Goal: Task Accomplishment & Management: Use online tool/utility

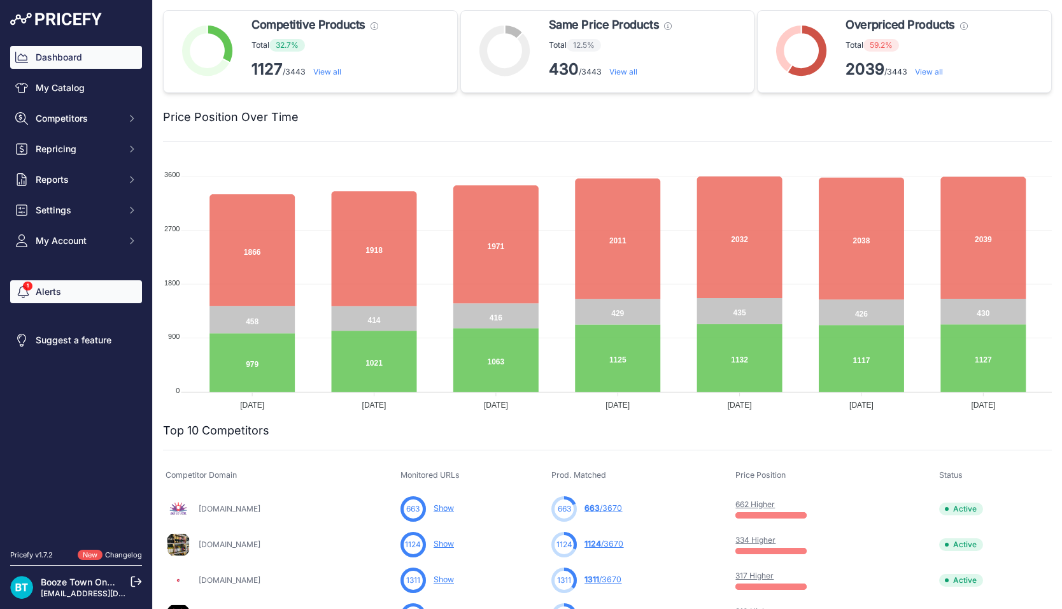
click at [48, 296] on link "Alerts" at bounding box center [76, 291] width 132 height 23
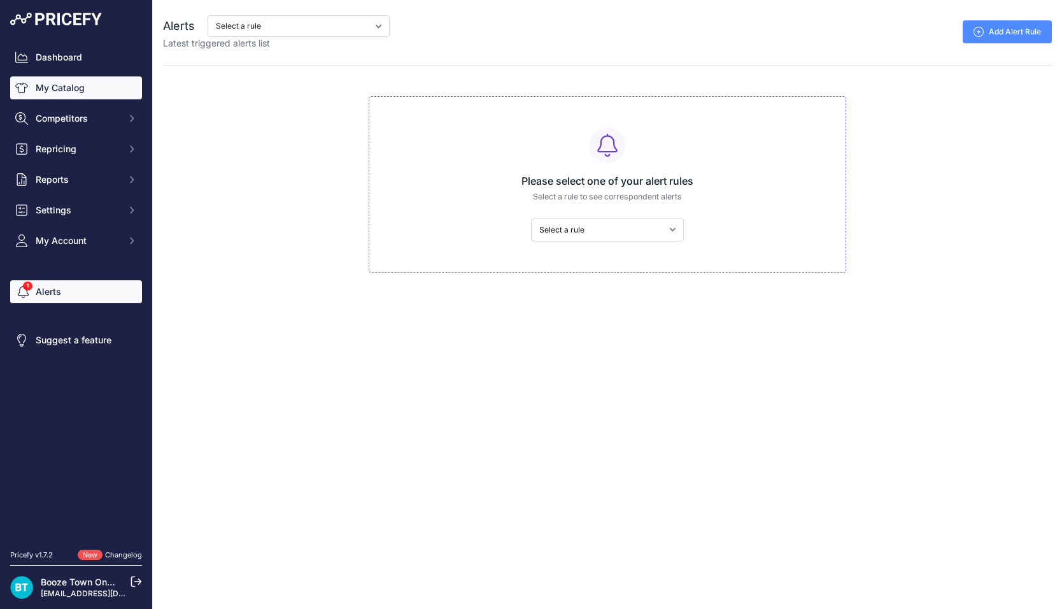
click at [87, 90] on link "My Catalog" at bounding box center [76, 87] width 132 height 23
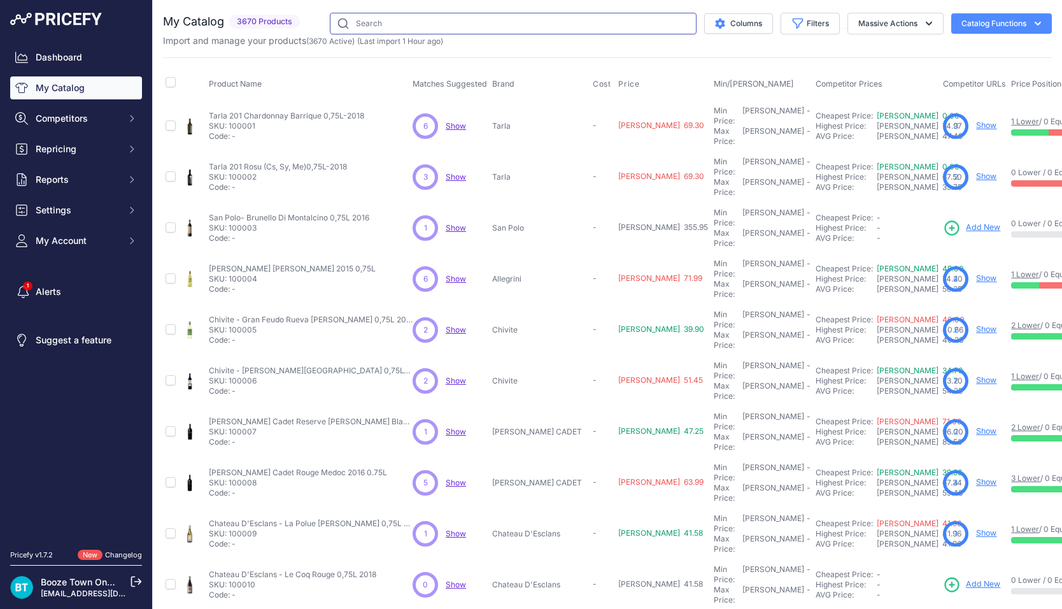
click at [485, 24] on input "text" at bounding box center [513, 24] width 367 height 22
paste input "CAMUS VSOP"
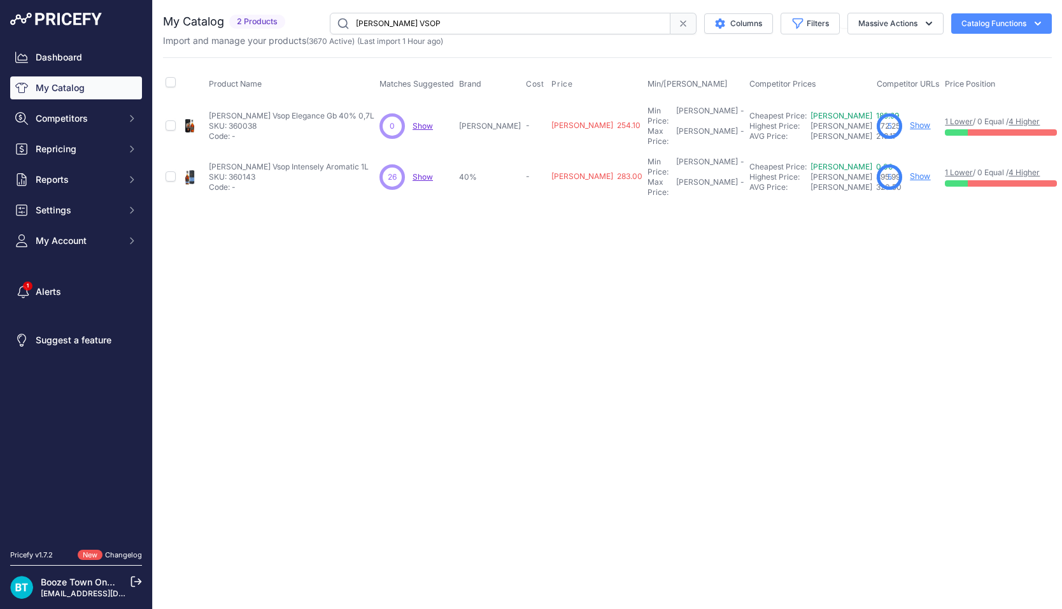
click at [413, 172] on span "Show" at bounding box center [423, 177] width 20 height 10
click at [460, 26] on input "CAMUS VSOP" at bounding box center [500, 24] width 341 height 22
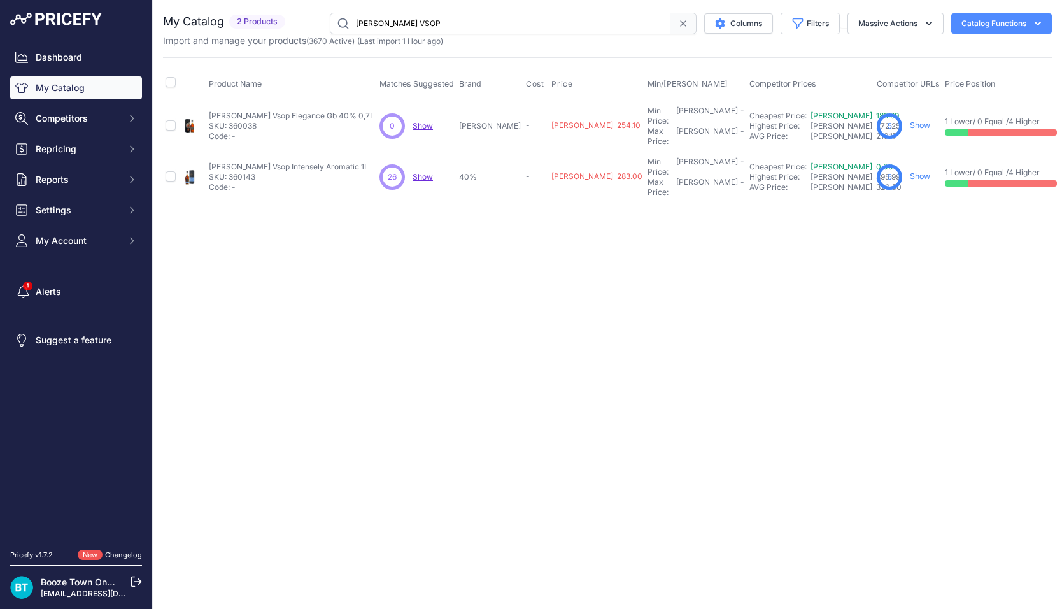
click at [460, 26] on input "CAMUS VSOP" at bounding box center [500, 24] width 341 height 22
paste input "PTAIN MORGAN DARK"
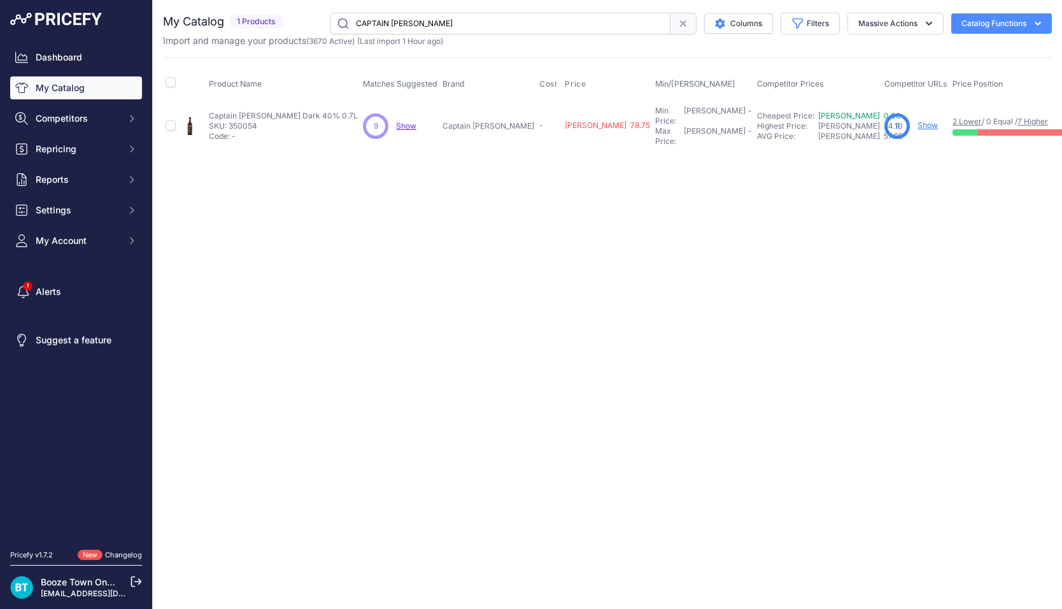
click at [396, 121] on span "Show" at bounding box center [406, 126] width 20 height 10
click at [247, 121] on p "SKU: 350054" at bounding box center [283, 126] width 149 height 10
copy p "350054"
click at [437, 22] on input "CAPTAIN MORGAN DARK" at bounding box center [500, 24] width 341 height 22
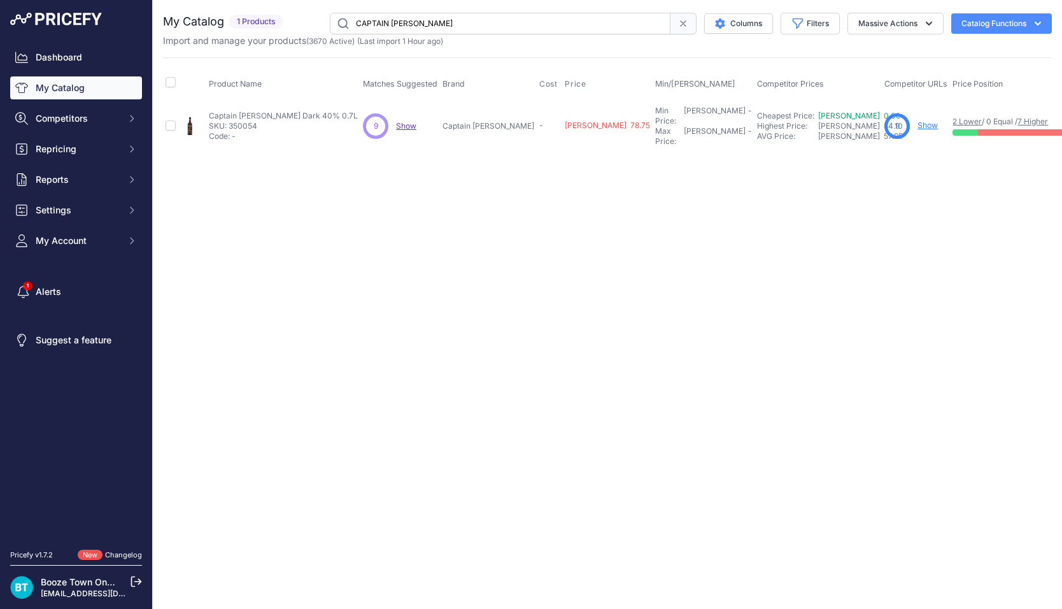
click at [437, 22] on input "CAPTAIN MORGAN DARK" at bounding box center [500, 24] width 341 height 22
paste input "DON PAPA MASSKARA"
type input "DON PAPA MASSKARA"
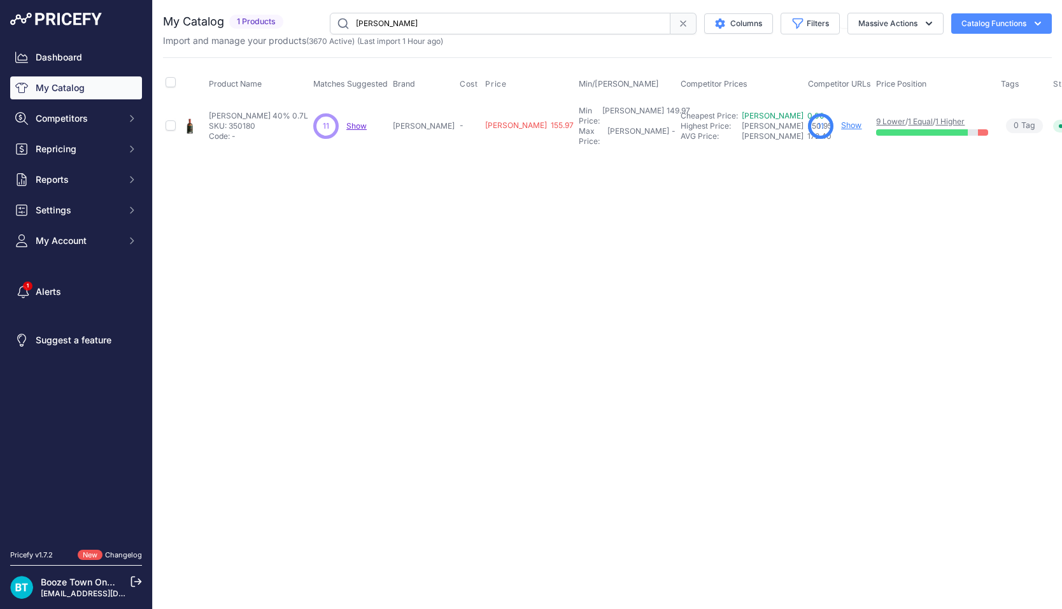
click at [367, 121] on span "Show" at bounding box center [356, 126] width 20 height 10
click at [246, 121] on p "SKU: 350180" at bounding box center [258, 126] width 99 height 10
copy p "350180"
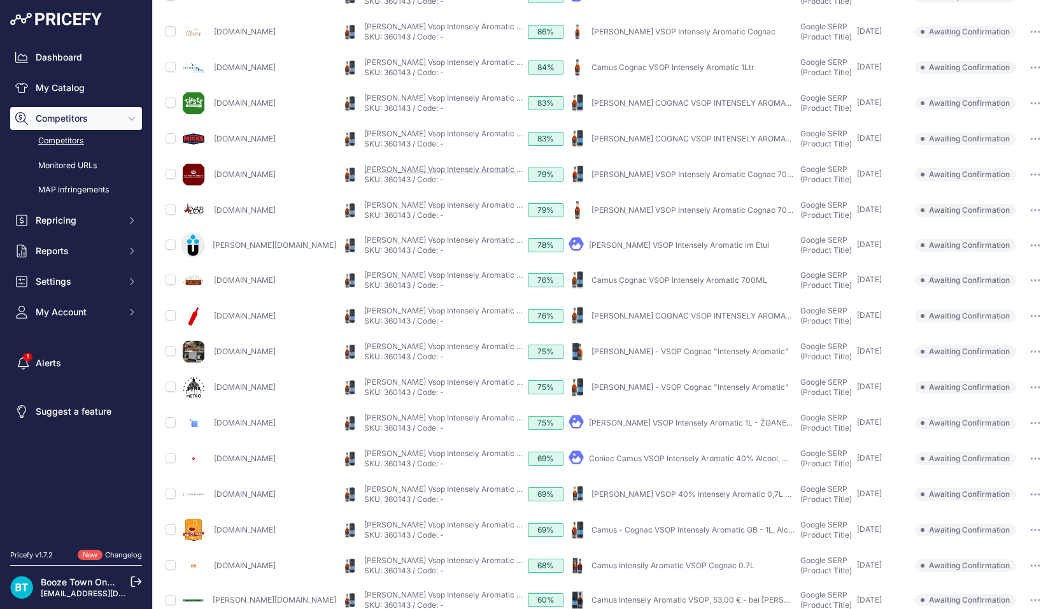
scroll to position [275, 0]
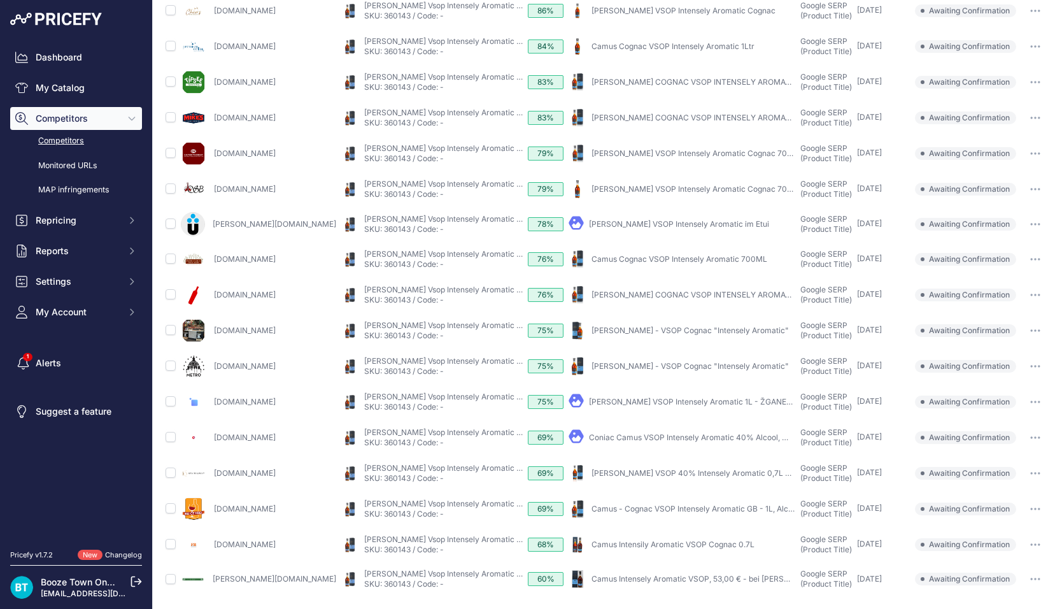
click at [1037, 505] on button "button" at bounding box center [1035, 509] width 25 height 18
click at [0, 0] on button "Confirm match" at bounding box center [0, 0] width 0 height 0
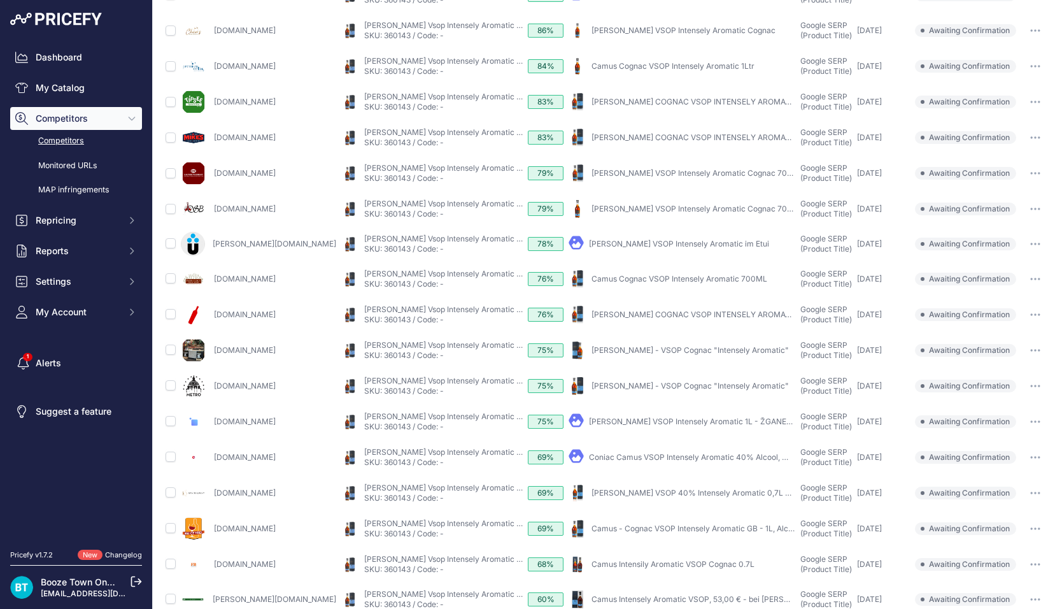
scroll to position [297, 0]
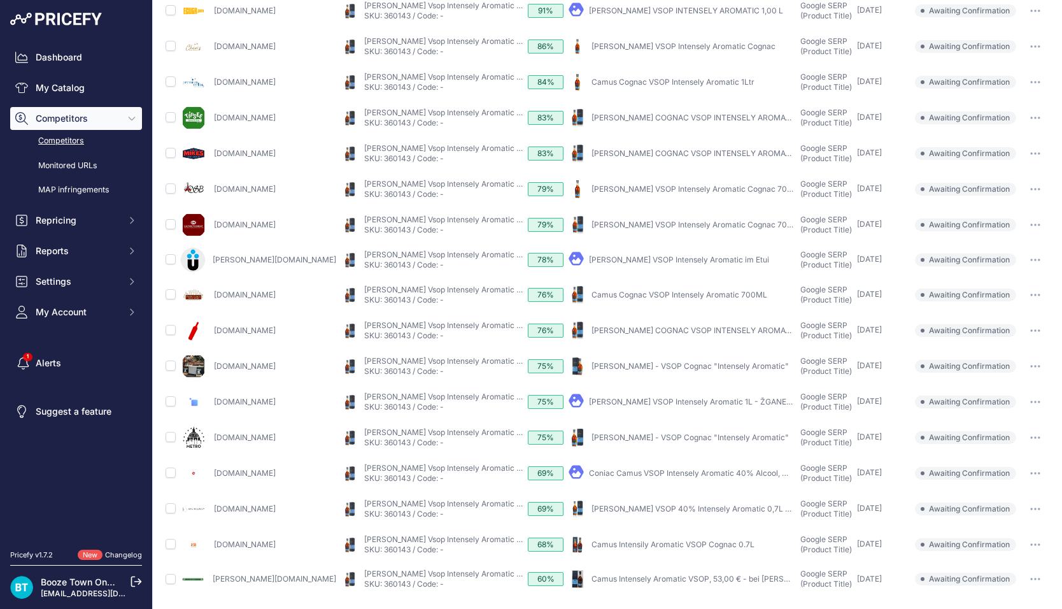
scroll to position [274, 0]
click at [1035, 540] on button "button" at bounding box center [1035, 545] width 25 height 18
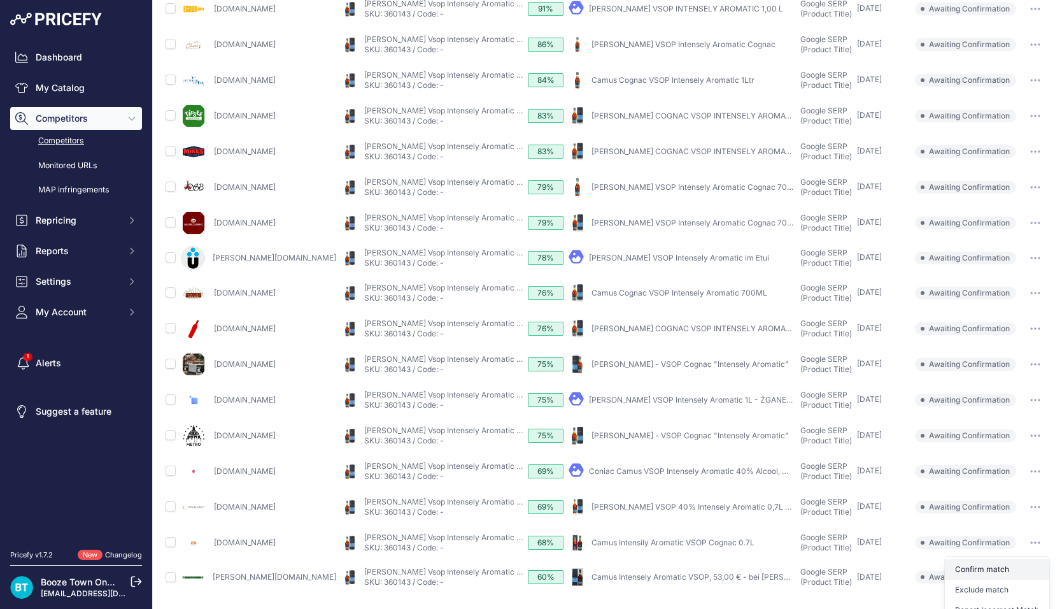
scroll to position [239, 0]
click at [0, 0] on button "Confirm match" at bounding box center [0, 0] width 0 height 0
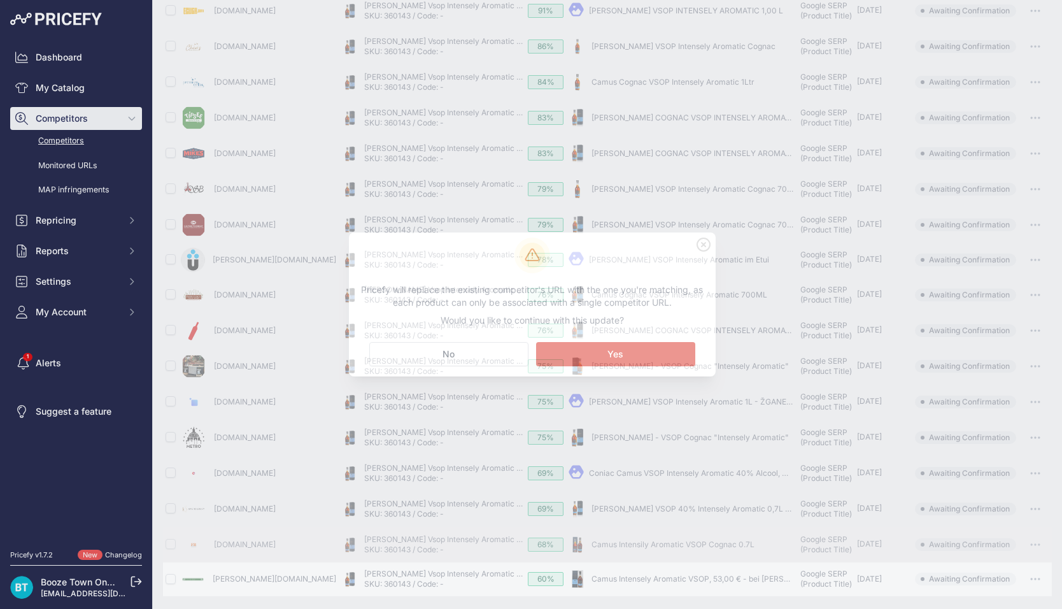
click at [632, 348] on button "Matching... Yes" at bounding box center [615, 354] width 159 height 24
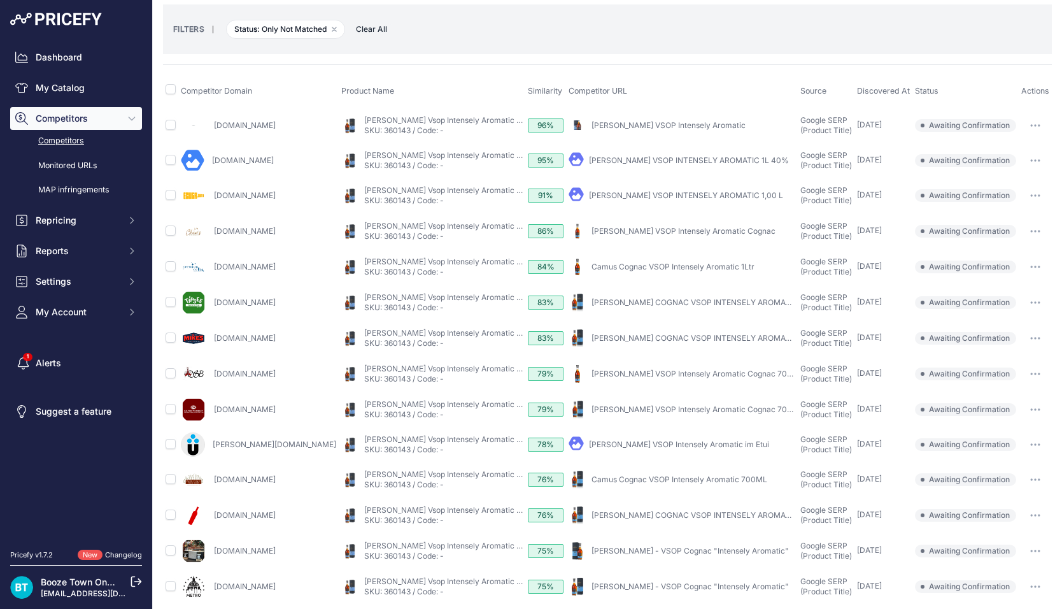
scroll to position [0, 0]
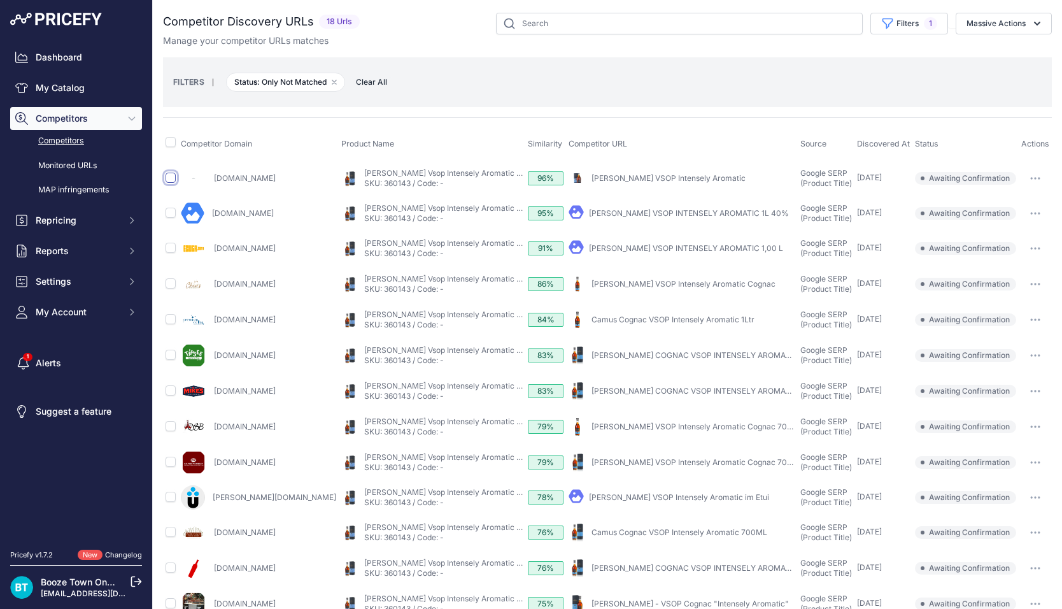
click at [170, 177] on input "checkbox" at bounding box center [171, 178] width 10 height 10
checkbox input "true"
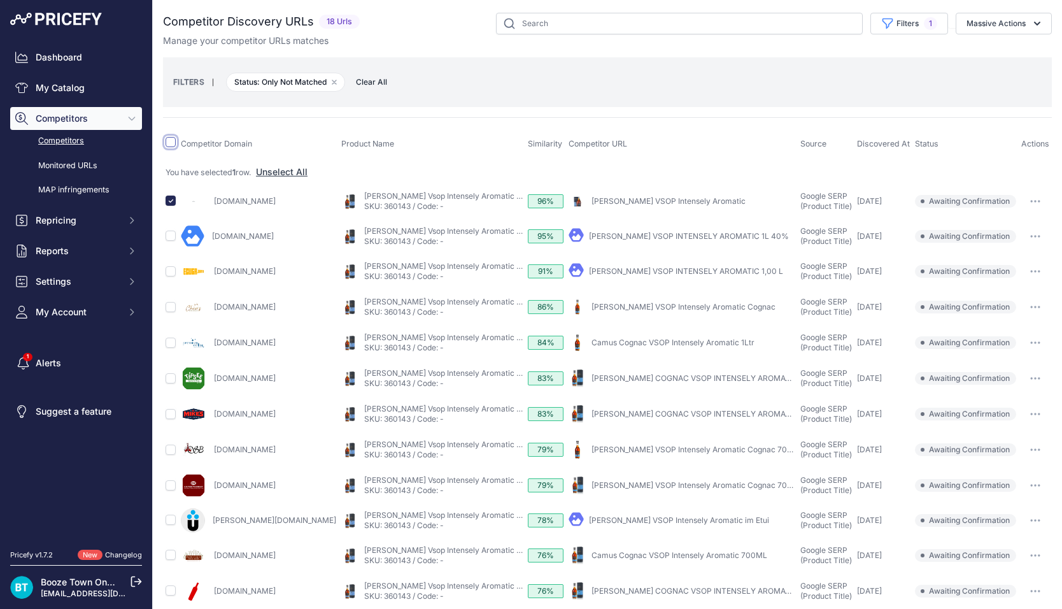
click at [171, 143] on input "checkbox" at bounding box center [171, 142] width 10 height 10
click at [1023, 27] on button "Massive Actions" at bounding box center [1004, 24] width 96 height 22
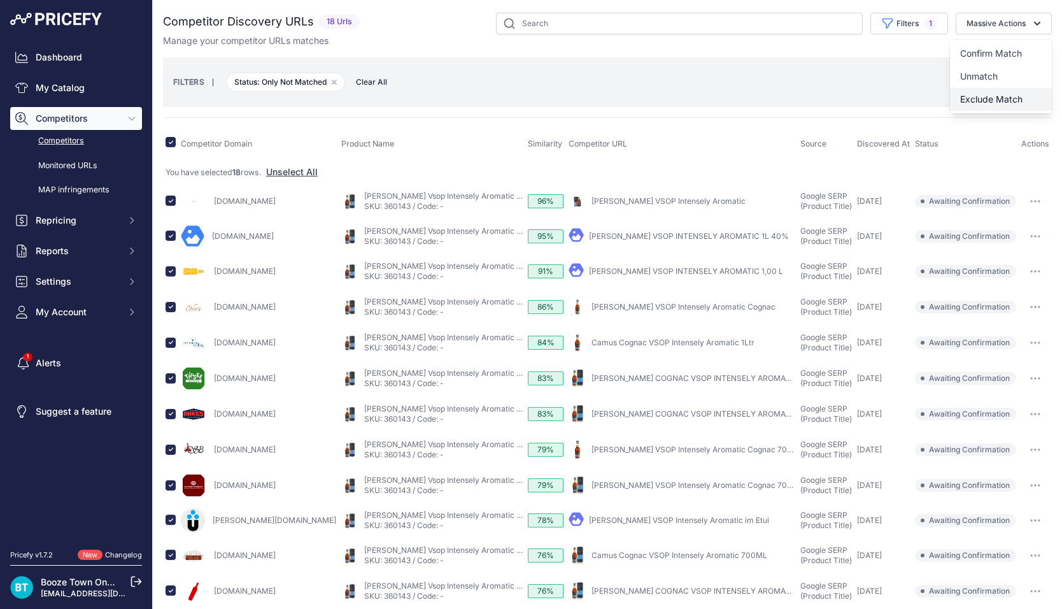
click at [998, 102] on span "Exclude Match" at bounding box center [991, 99] width 62 height 11
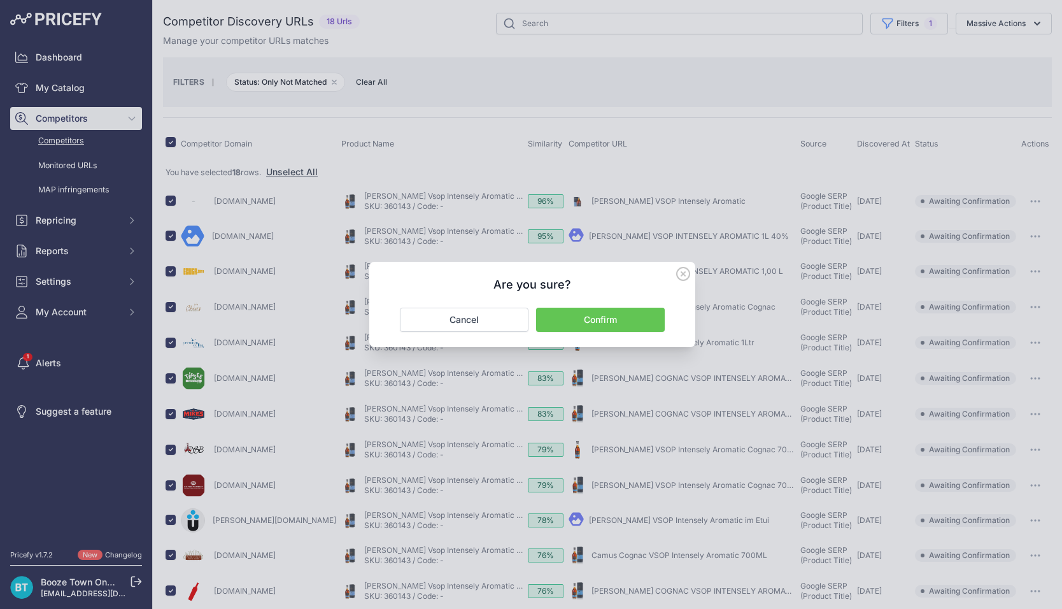
click at [625, 316] on button "Confirm" at bounding box center [600, 320] width 129 height 24
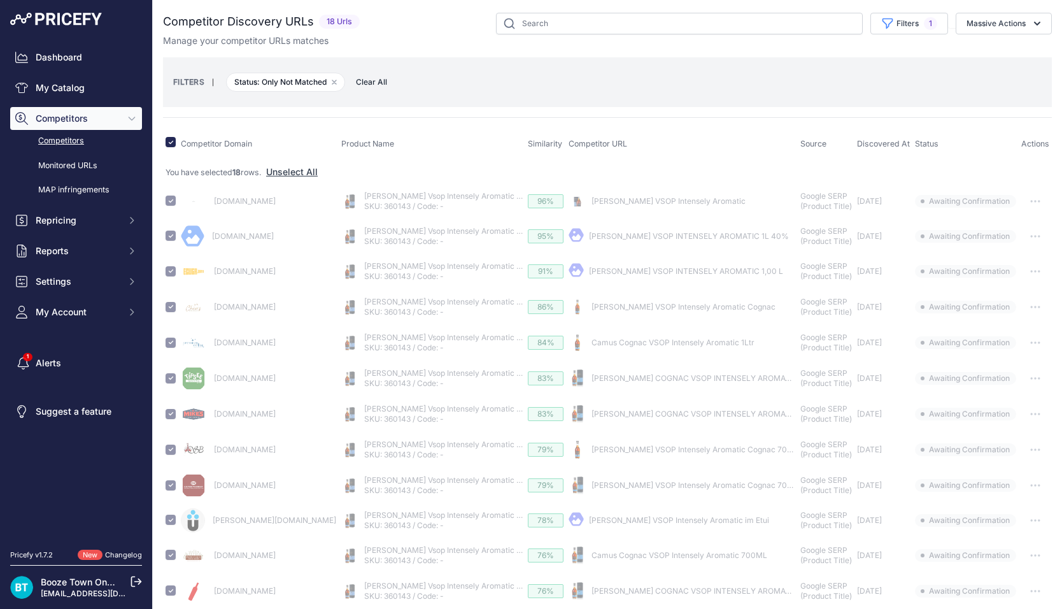
checkbox input "false"
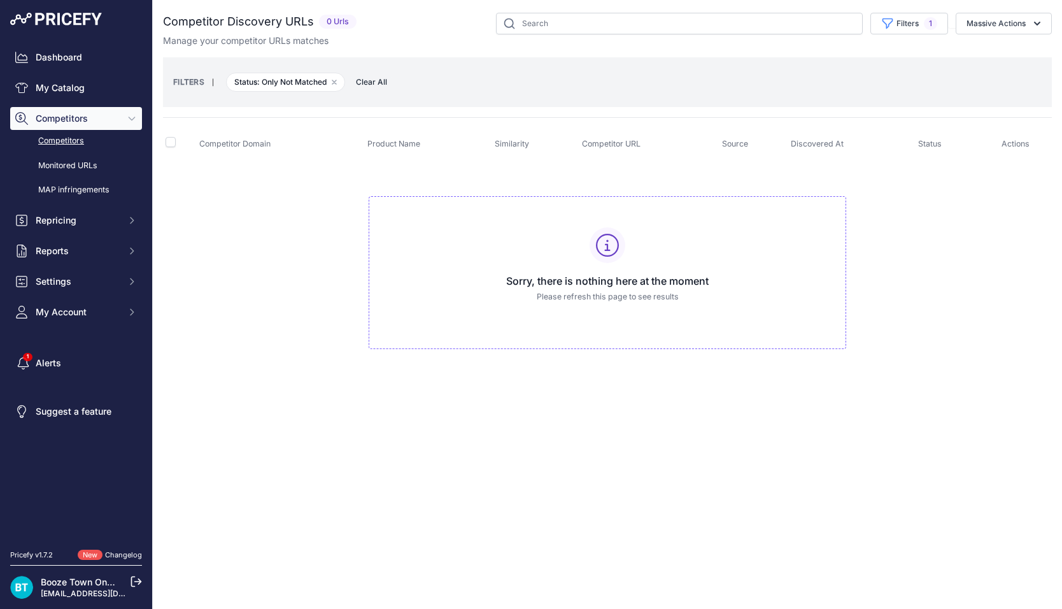
click at [895, 166] on td "Sorry, there is nothing here at the moment Please refresh this page to see resu…" at bounding box center [607, 267] width 889 height 215
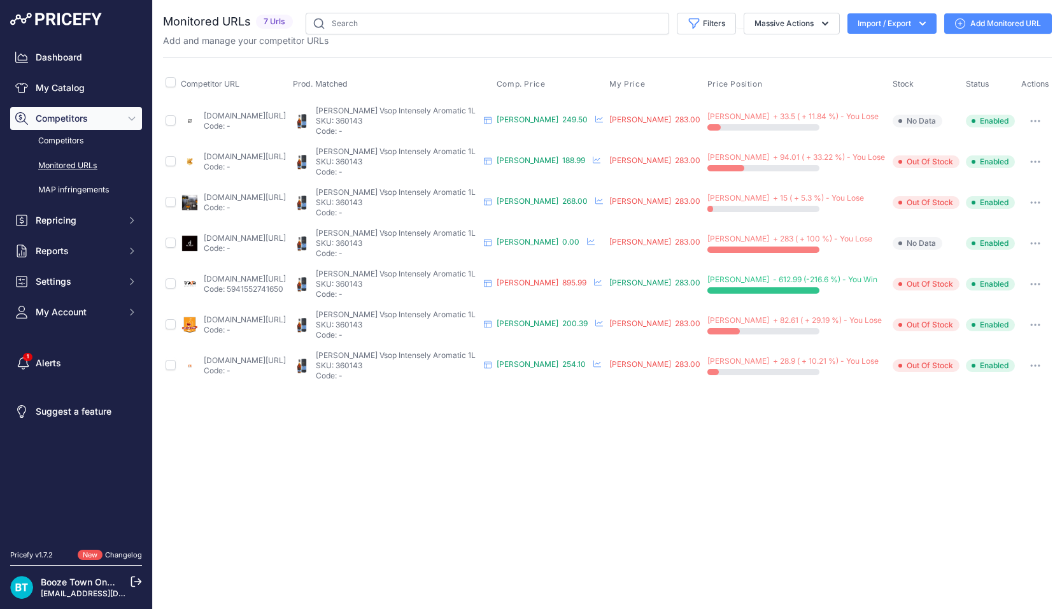
click at [286, 153] on link "king.ro/vsop-intensely.html?prirule_jdsnikfkfjsd=8960" at bounding box center [245, 157] width 82 height 10
click at [1032, 157] on button "button" at bounding box center [1035, 162] width 25 height 18
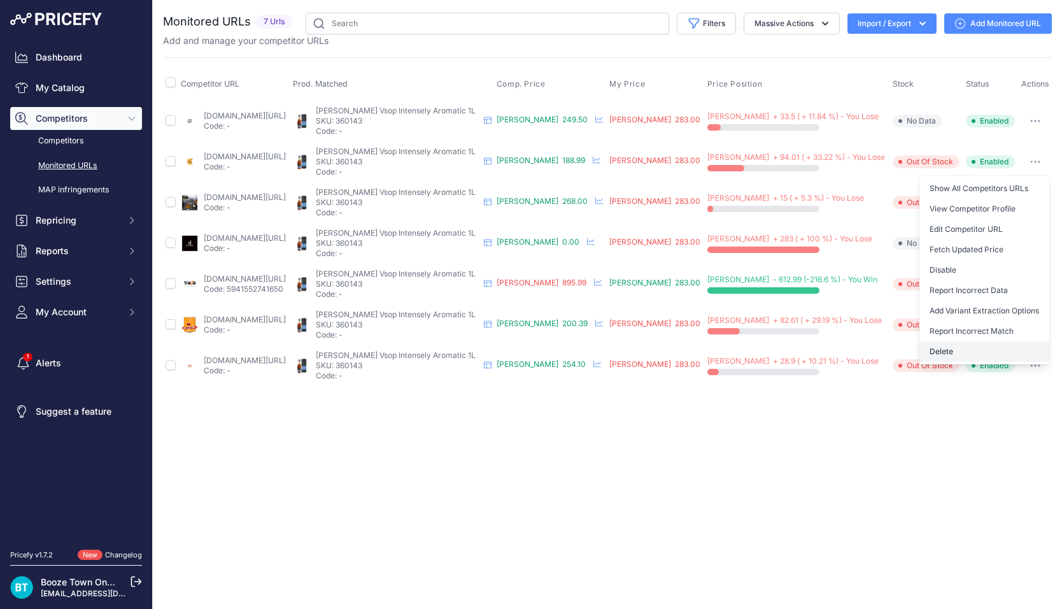
click at [963, 351] on button "Delete" at bounding box center [985, 351] width 130 height 20
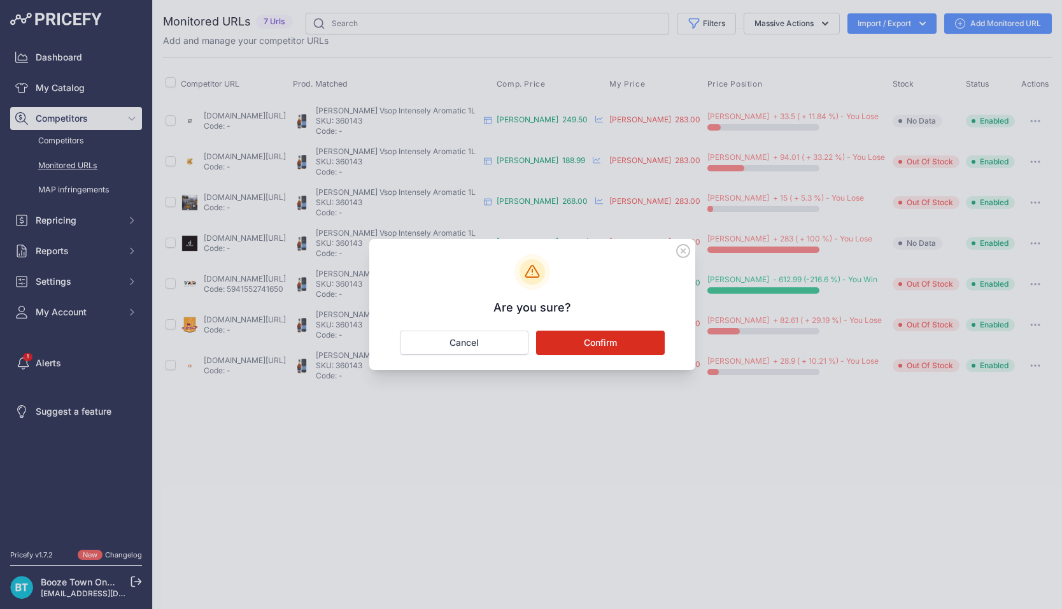
click at [596, 342] on button "Confirm" at bounding box center [600, 342] width 129 height 24
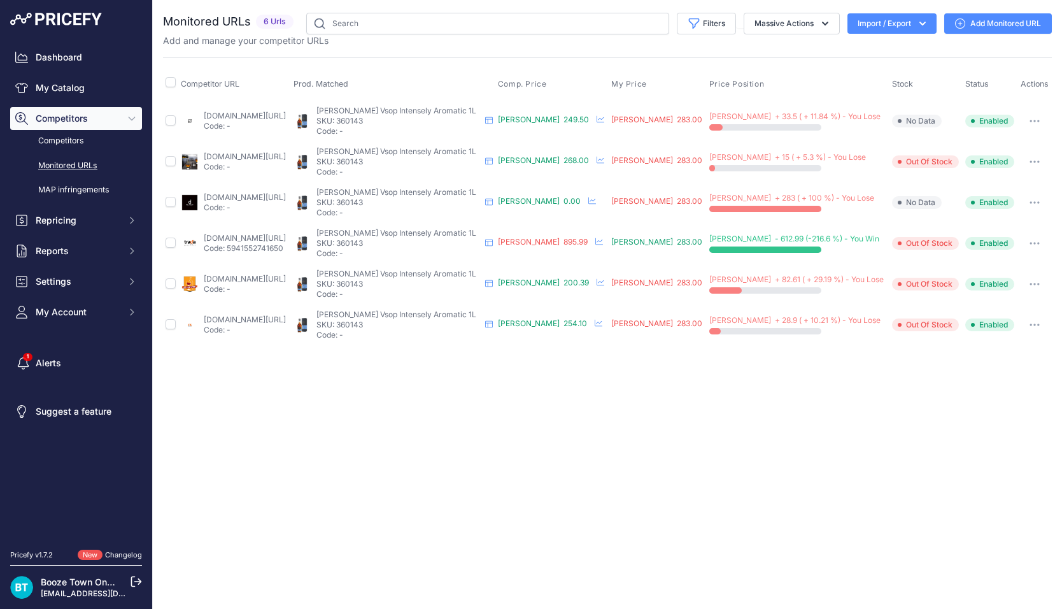
click at [1035, 202] on icon "button" at bounding box center [1035, 202] width 1 height 1
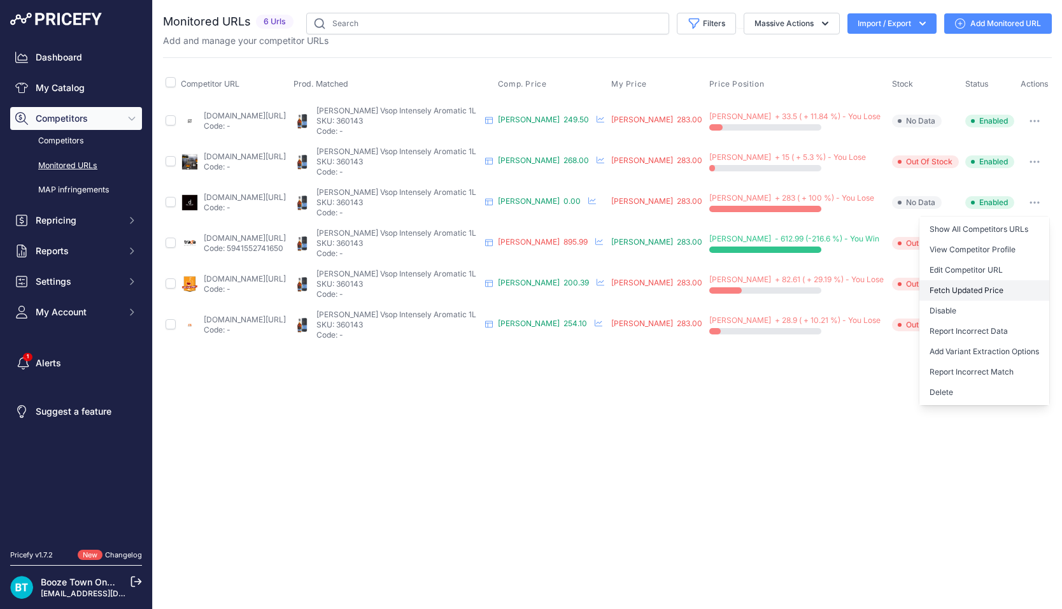
click at [980, 287] on button "Fetch Updated Price" at bounding box center [985, 290] width 130 height 20
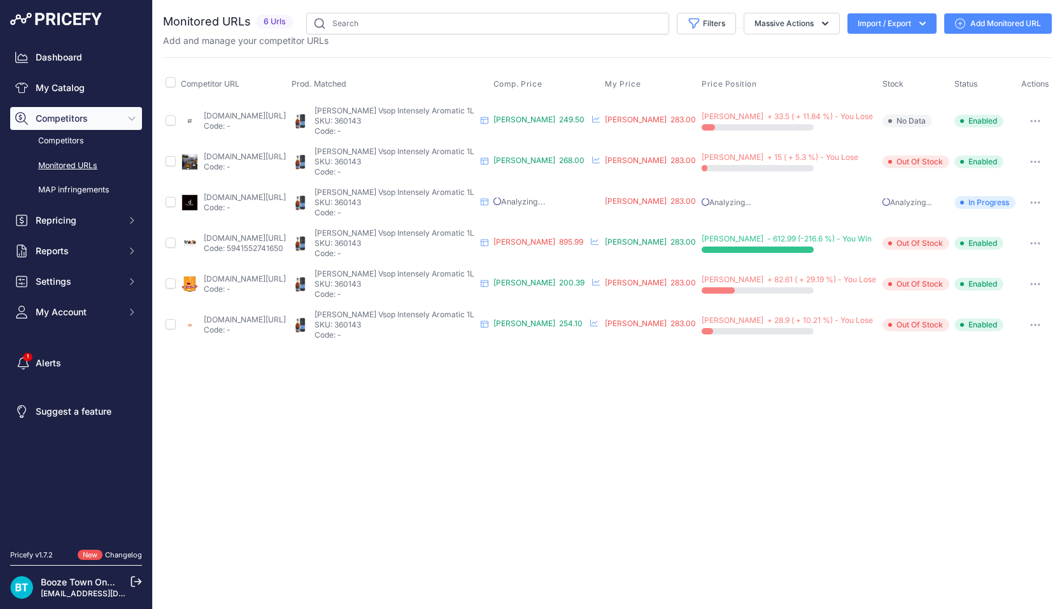
click at [1030, 242] on icon "button" at bounding box center [1035, 243] width 10 height 3
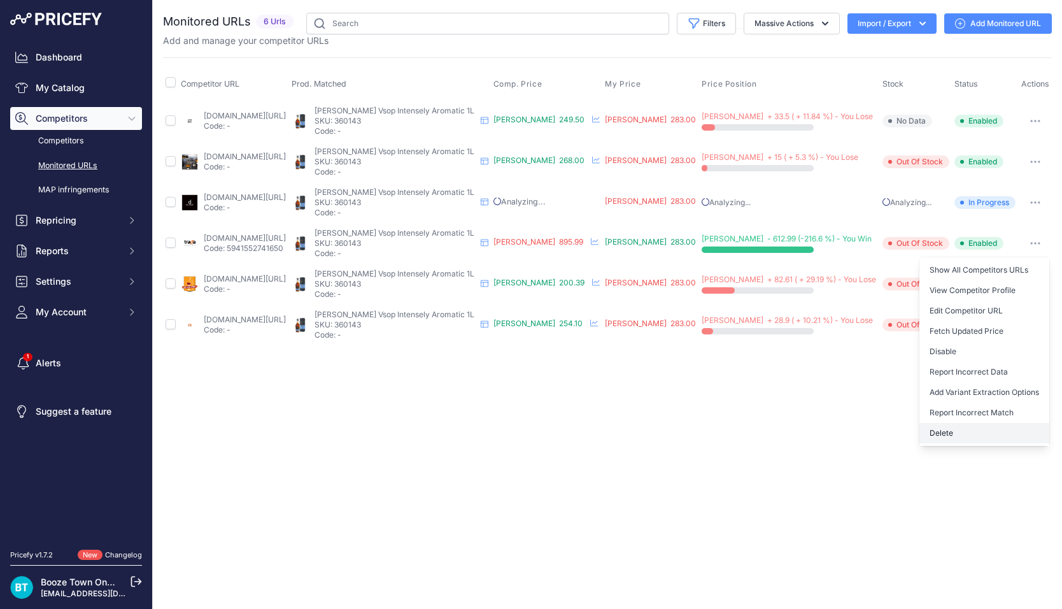
click at [951, 430] on button "Delete" at bounding box center [985, 433] width 130 height 20
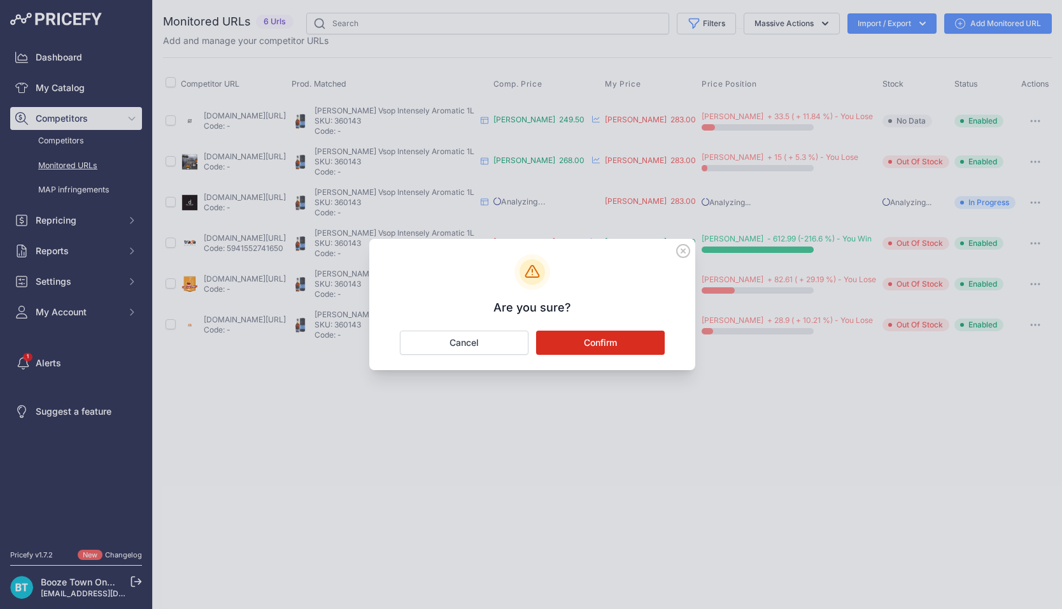
click at [644, 345] on button "Confirm" at bounding box center [600, 342] width 129 height 24
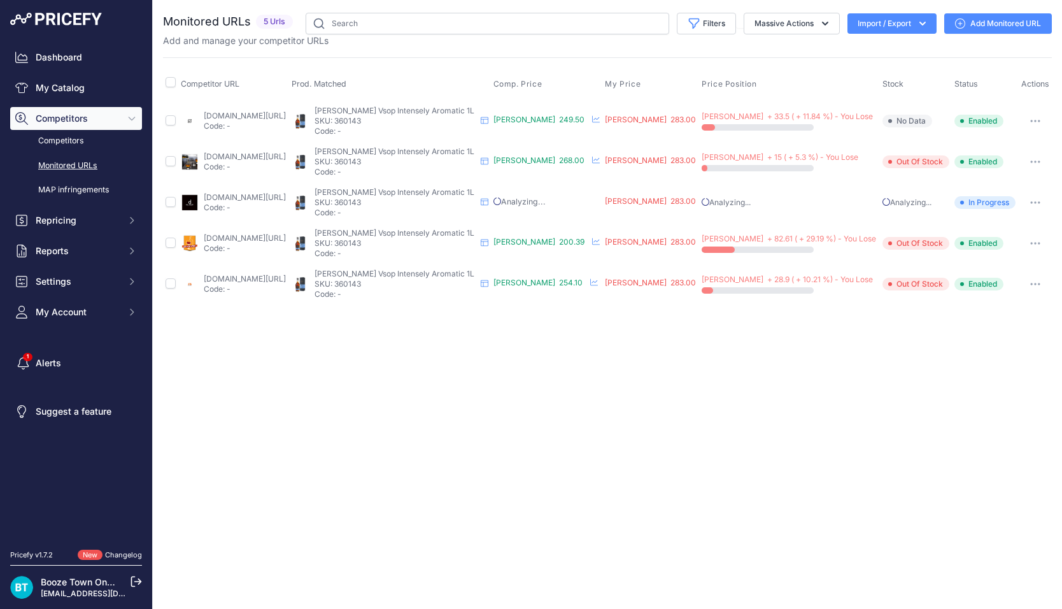
click at [286, 114] on link "alfadrink.ro/produse/cognacarmagnac/camus-vsop-intensely-aromatic-07l?prirule_j…" at bounding box center [245, 116] width 82 height 10
click at [1035, 120] on icon "button" at bounding box center [1035, 120] width 1 height 1
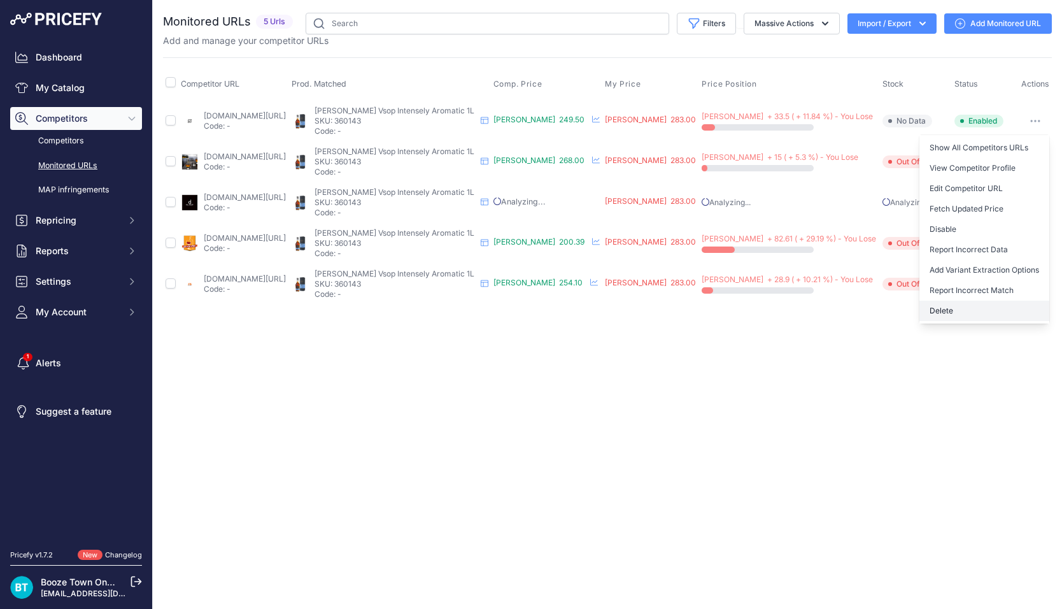
click at [959, 307] on button "Delete" at bounding box center [985, 311] width 130 height 20
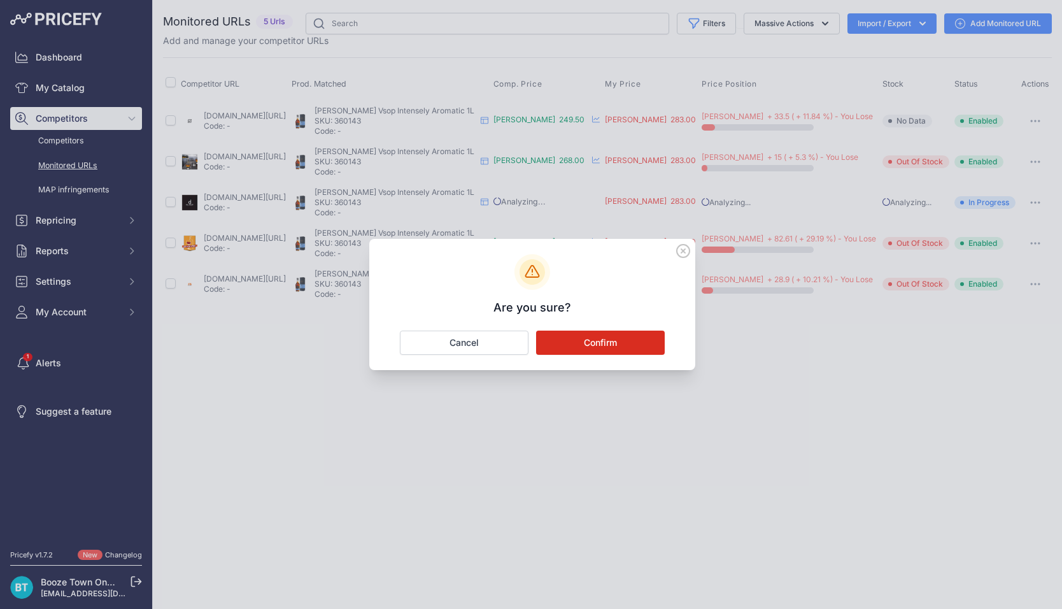
click at [593, 341] on button "Confirm" at bounding box center [600, 342] width 129 height 24
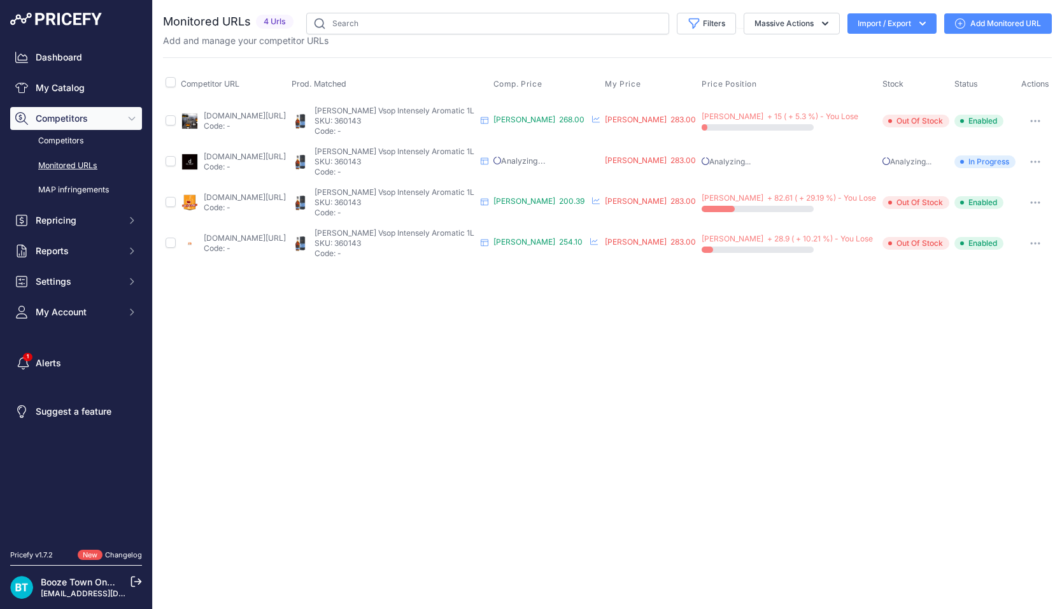
click at [286, 233] on link "finebar.ro/camus-cognac-intensely-aromatic-vsop-gb-0-7l?prirule_jdsnikfkfjsd=89…" at bounding box center [245, 238] width 82 height 10
click at [1028, 240] on button "button" at bounding box center [1035, 243] width 25 height 18
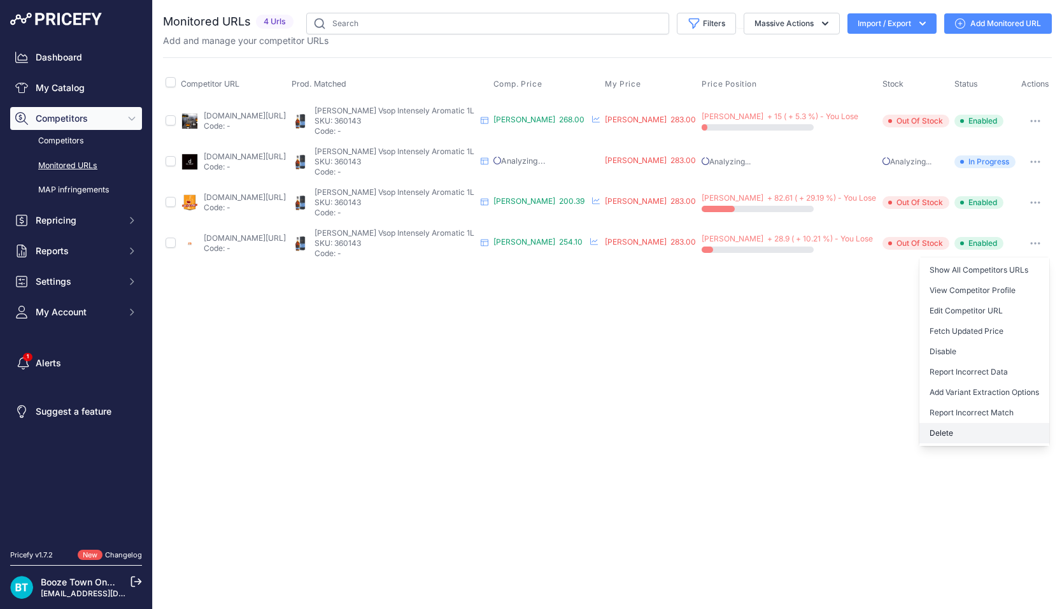
click at [960, 429] on button "Delete" at bounding box center [985, 433] width 130 height 20
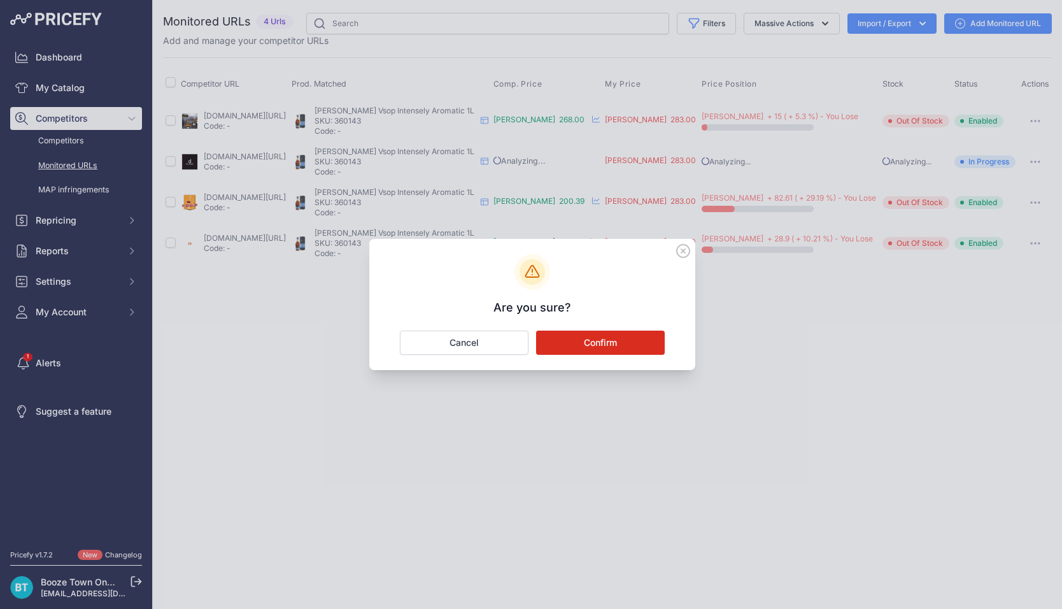
click at [576, 347] on button "Confirm" at bounding box center [600, 342] width 129 height 24
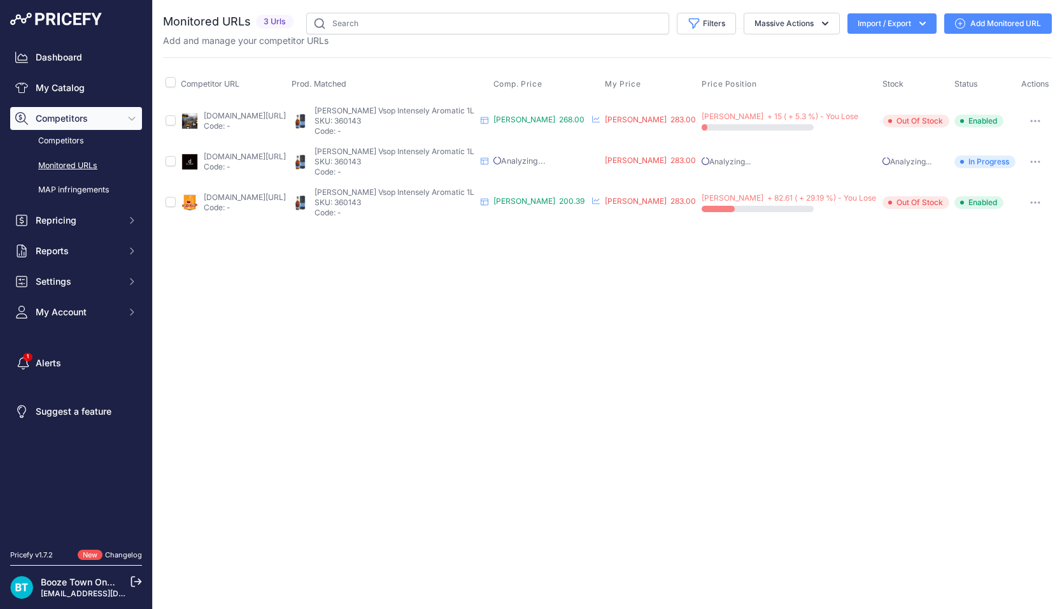
click at [286, 197] on link "beicevrei.ro/camus-cognac-vsop-intensely-aromatic-gb-1l-alc-40-9406?prirule_jds…" at bounding box center [245, 197] width 82 height 10
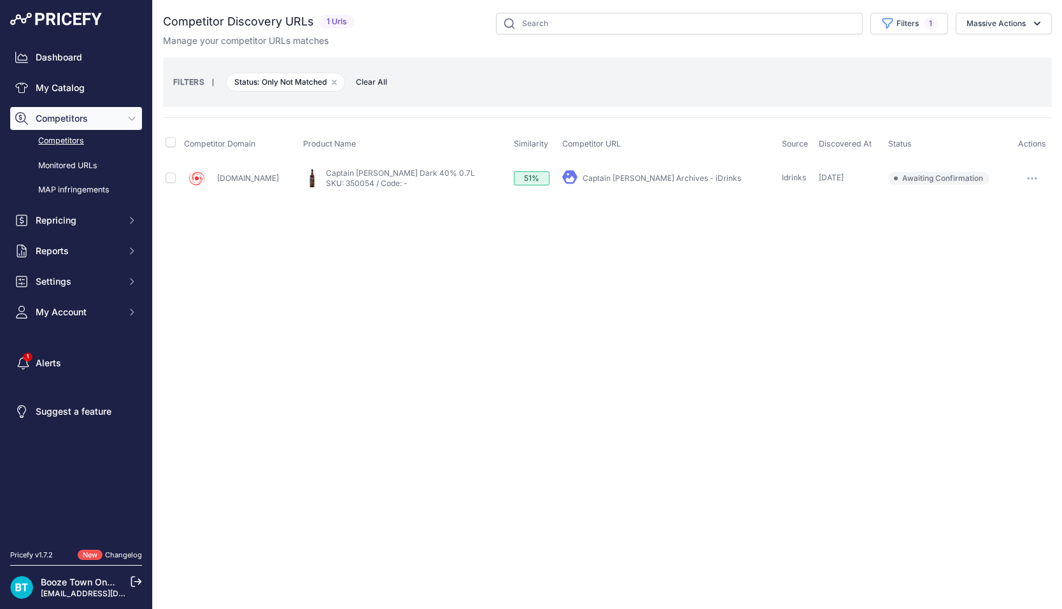
click at [660, 176] on link "Captain Morgan Archives - iDrinks" at bounding box center [662, 178] width 159 height 10
click at [1029, 177] on icon "button" at bounding box center [1032, 178] width 10 height 3
click at [986, 223] on button "Exclude match" at bounding box center [997, 225] width 104 height 20
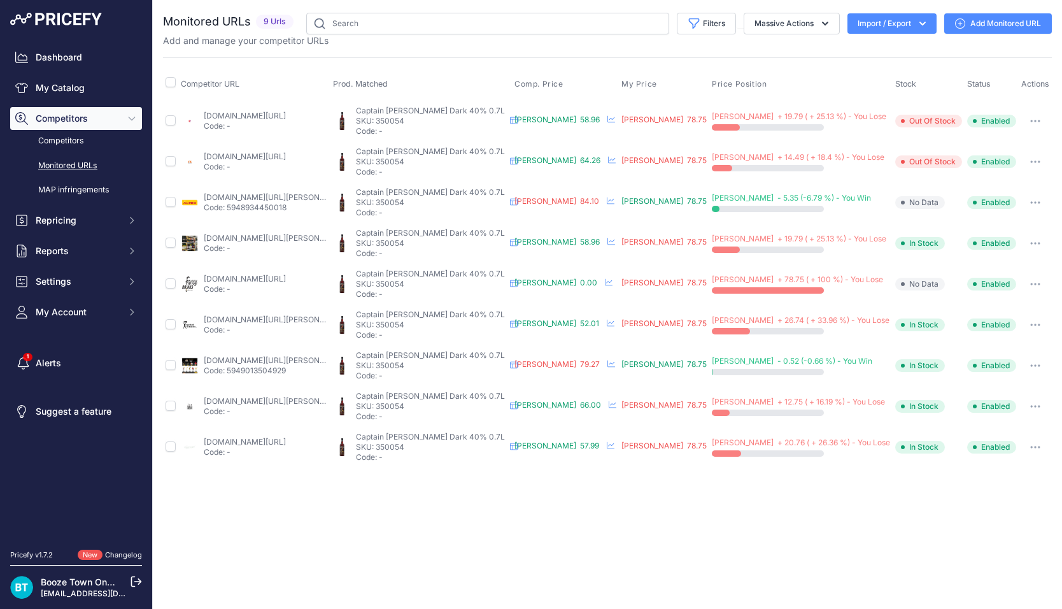
click at [320, 398] on link "[DOMAIN_NAME][URL][PERSON_NAME]" at bounding box center [276, 401] width 144 height 10
click at [981, 29] on link "Add Monitored URL" at bounding box center [998, 23] width 108 height 20
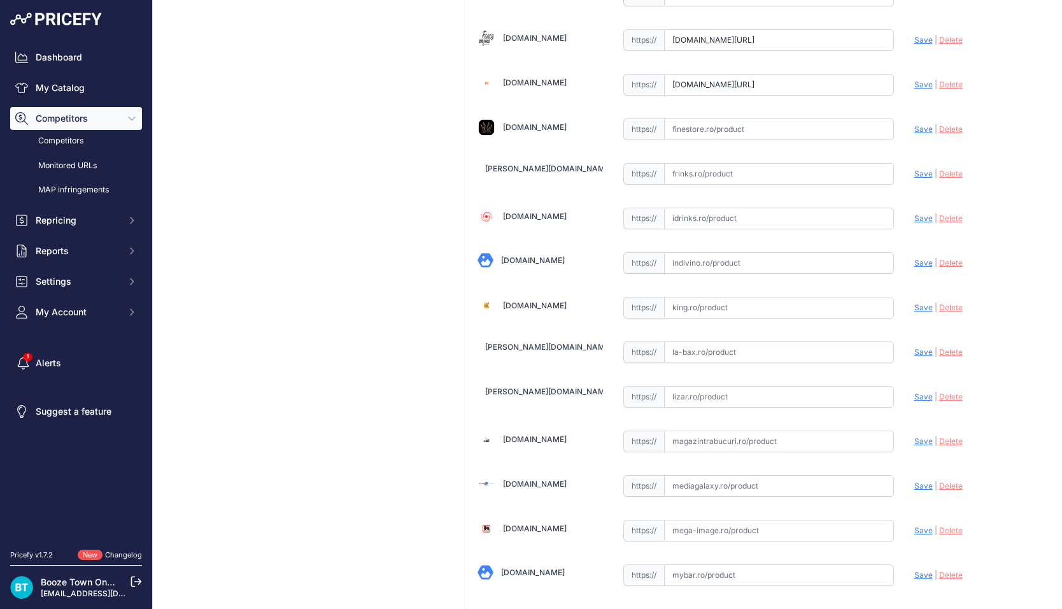
scroll to position [911, 0]
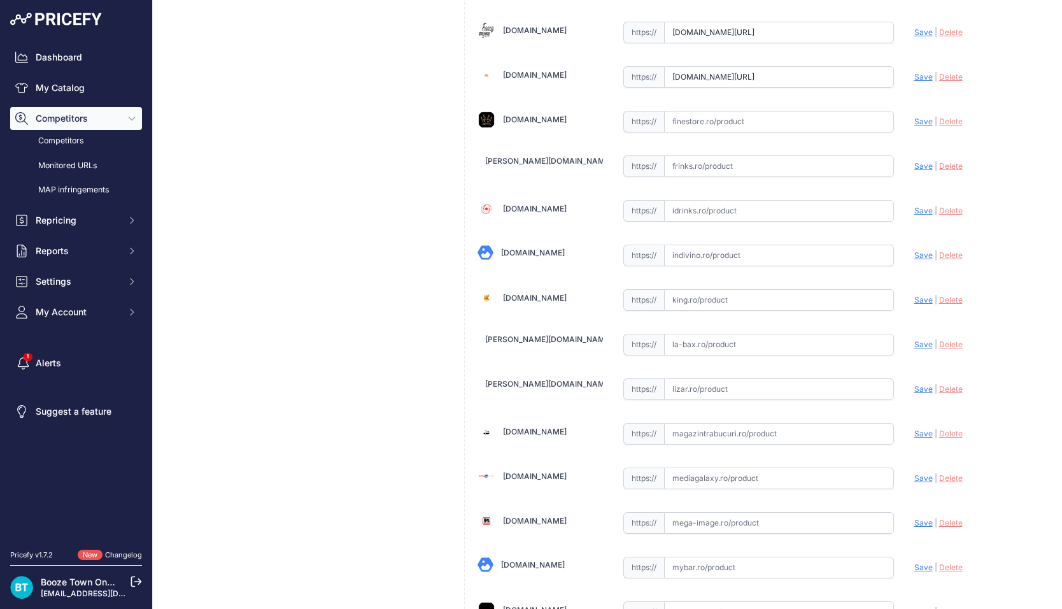
click at [737, 211] on input "text" at bounding box center [779, 211] width 230 height 22
paste input "[URL][DOMAIN_NAME]"
click at [921, 210] on span "Save" at bounding box center [923, 211] width 18 height 10
type input "[URL][DOMAIN_NAME]"
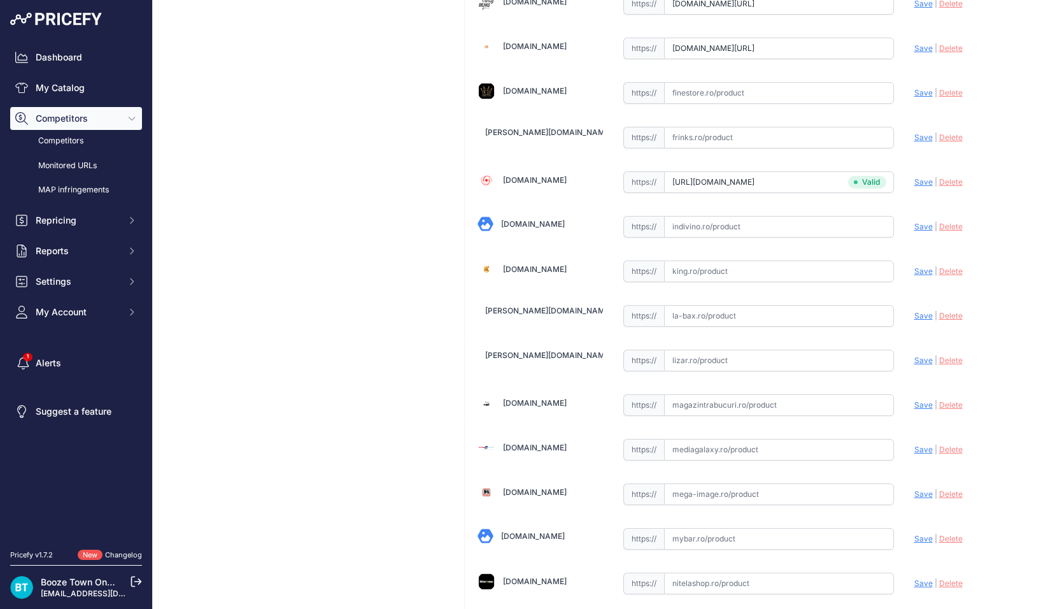
scroll to position [911, 0]
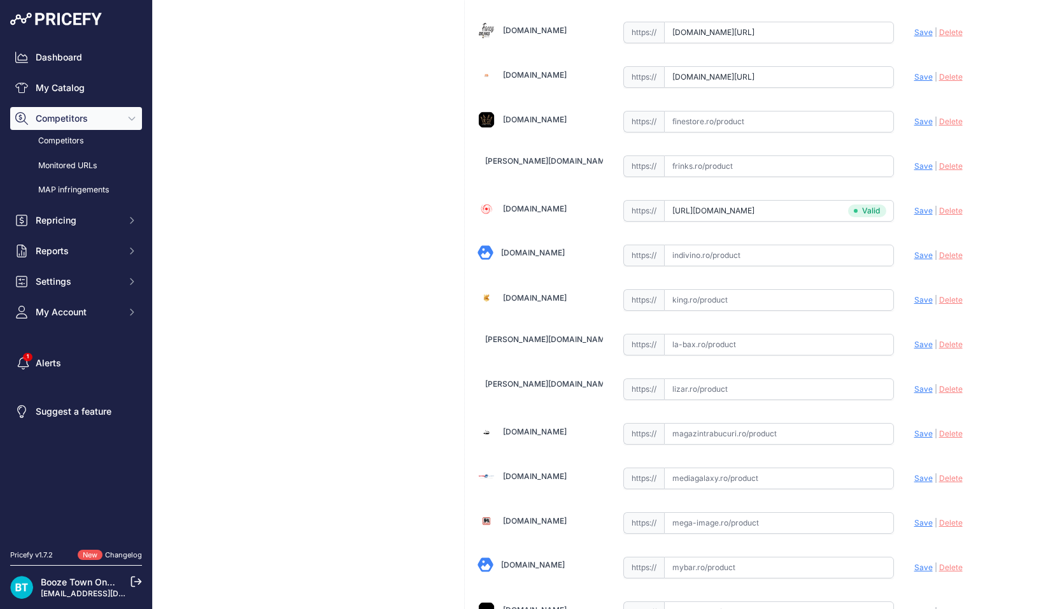
click at [710, 125] on input "text" at bounding box center [779, 122] width 230 height 22
paste input "https://www.finestore.ro/captain-morgan-black-70cl-40-vol.html"
click at [918, 118] on span "Save" at bounding box center [923, 122] width 18 height 10
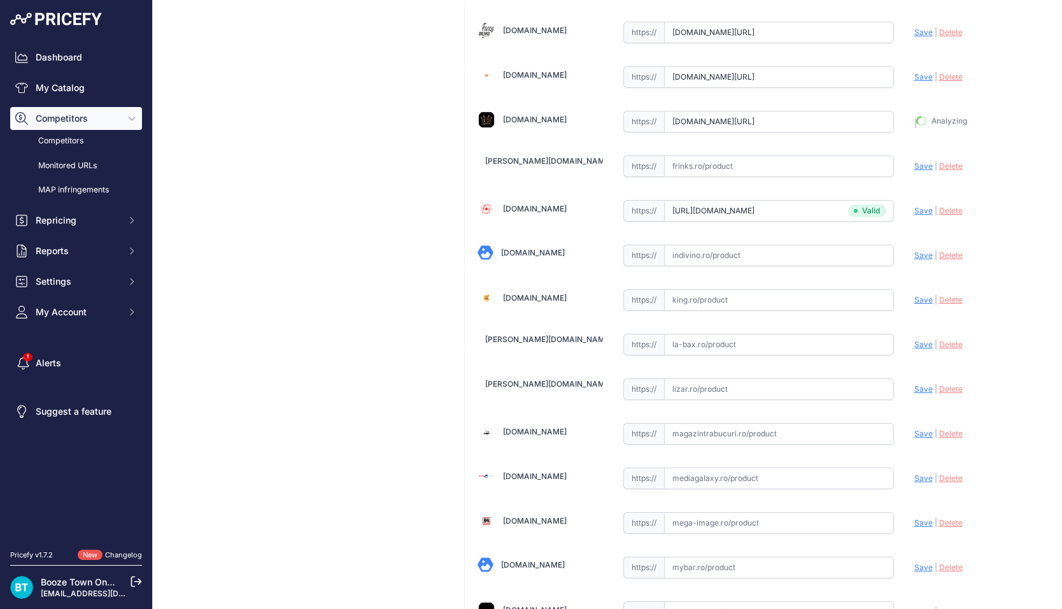
type input "https://www.finestore.ro/captain-morgan-black-70cl-40-vol.html?prirule_jdsnikfk…"
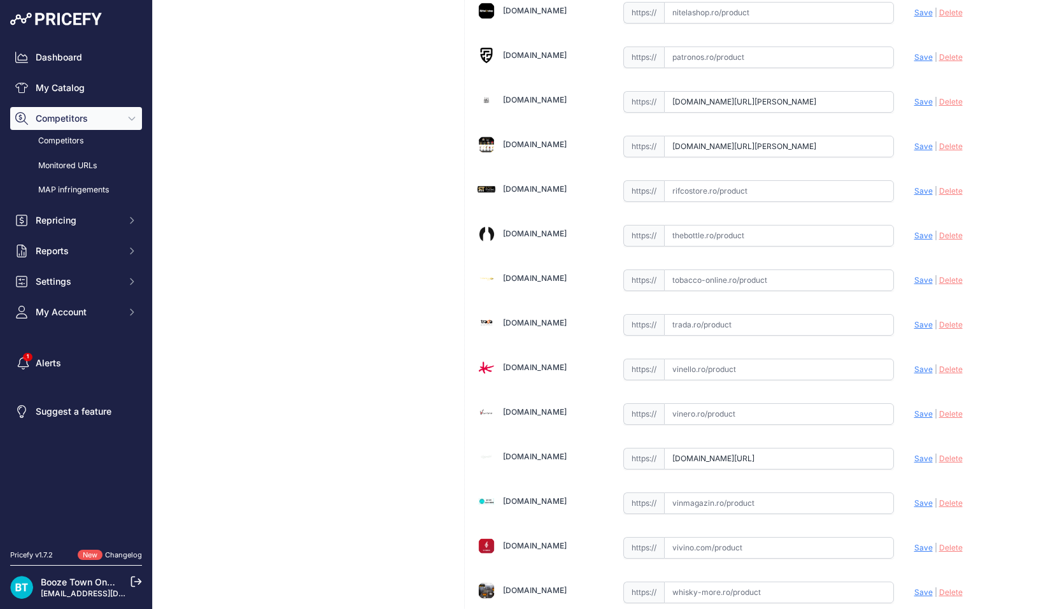
scroll to position [1690, 0]
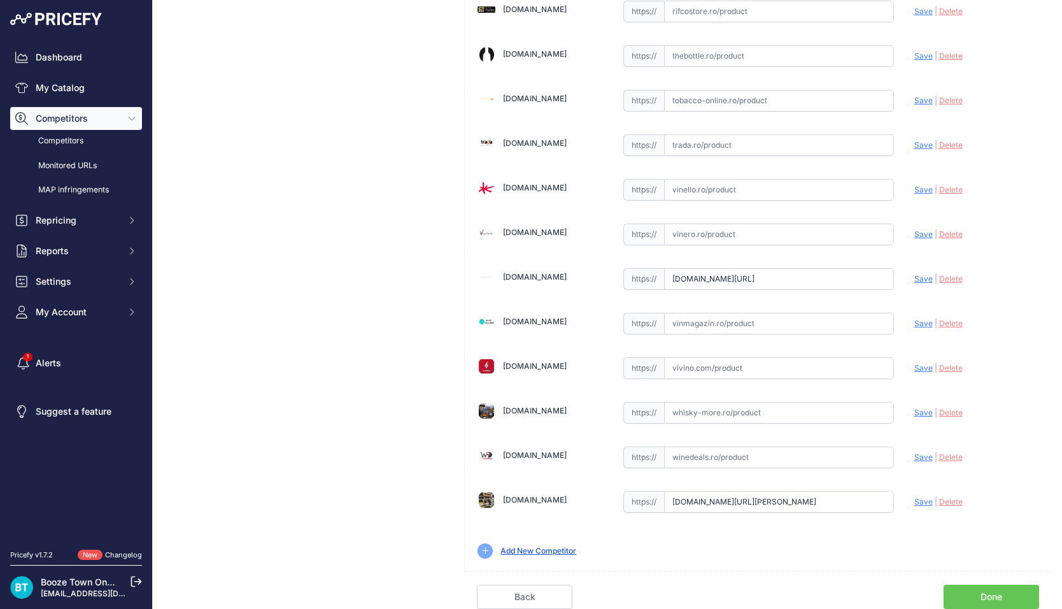
click at [1003, 595] on link "Done" at bounding box center [992, 597] width 96 height 24
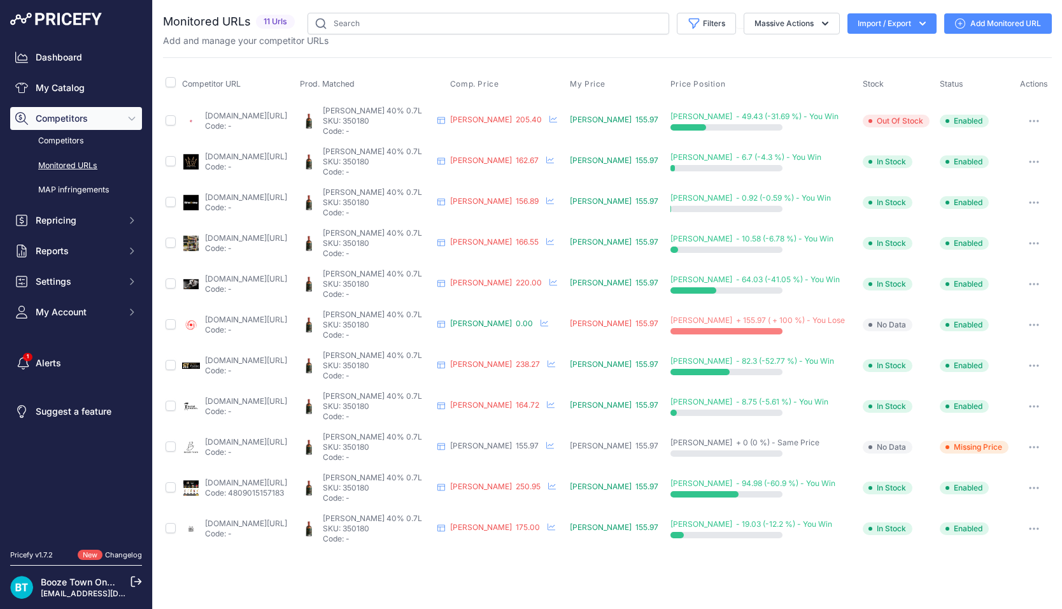
click at [1030, 324] on icon "button" at bounding box center [1034, 324] width 10 height 3
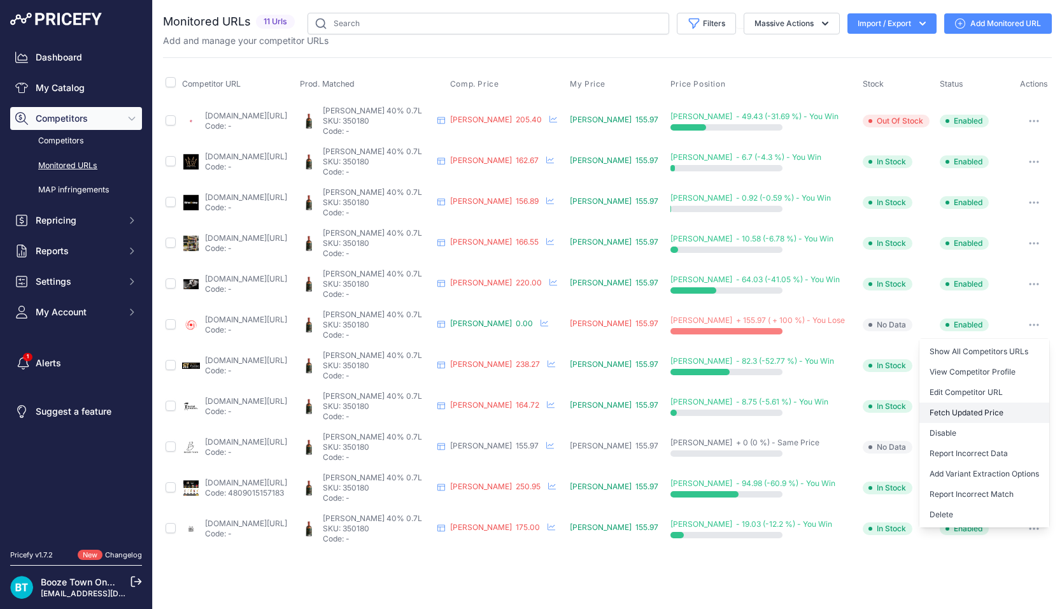
click at [983, 410] on button "Fetch Updated Price" at bounding box center [985, 412] width 130 height 20
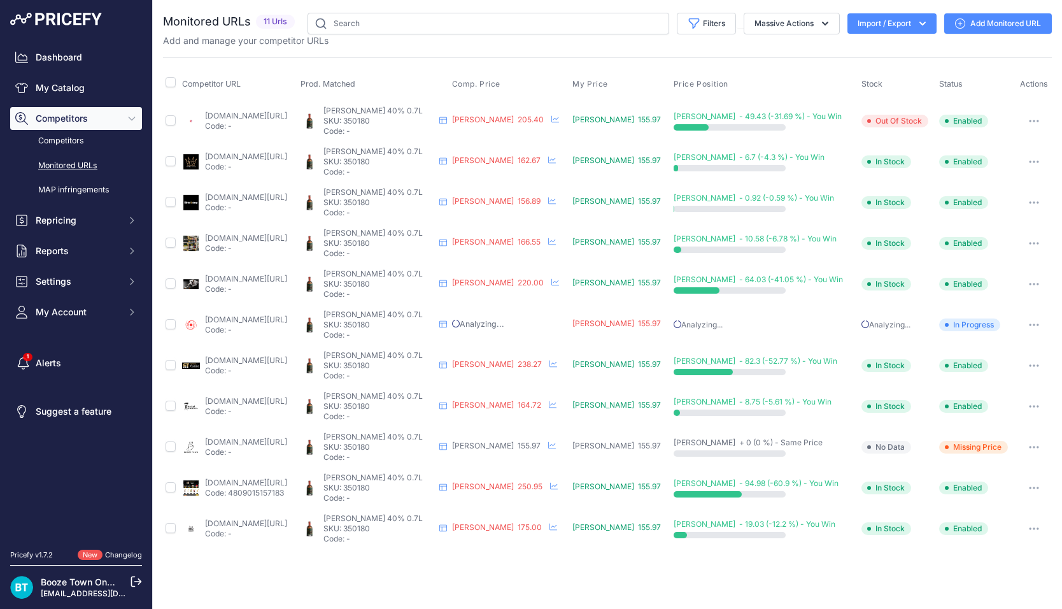
click at [1034, 446] on icon "button" at bounding box center [1034, 446] width 1 height 1
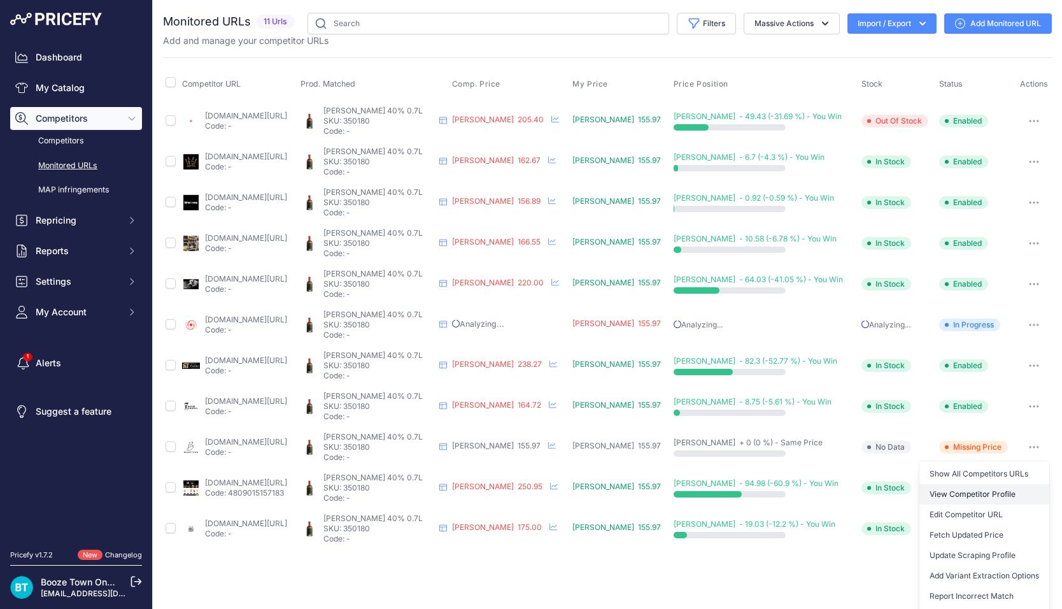
scroll to position [20, 0]
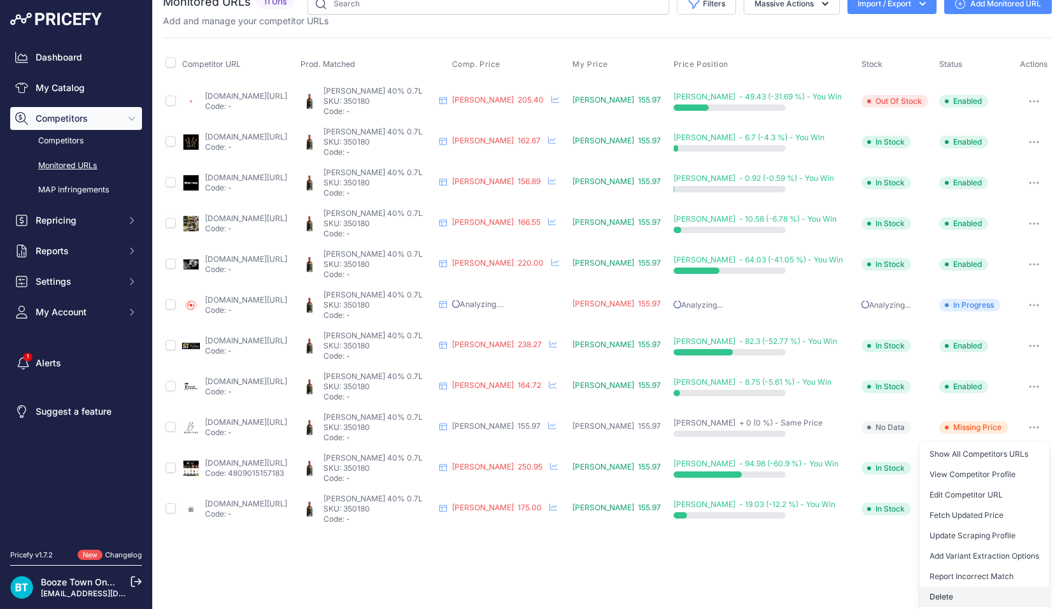
click at [963, 593] on button "Delete" at bounding box center [985, 596] width 130 height 20
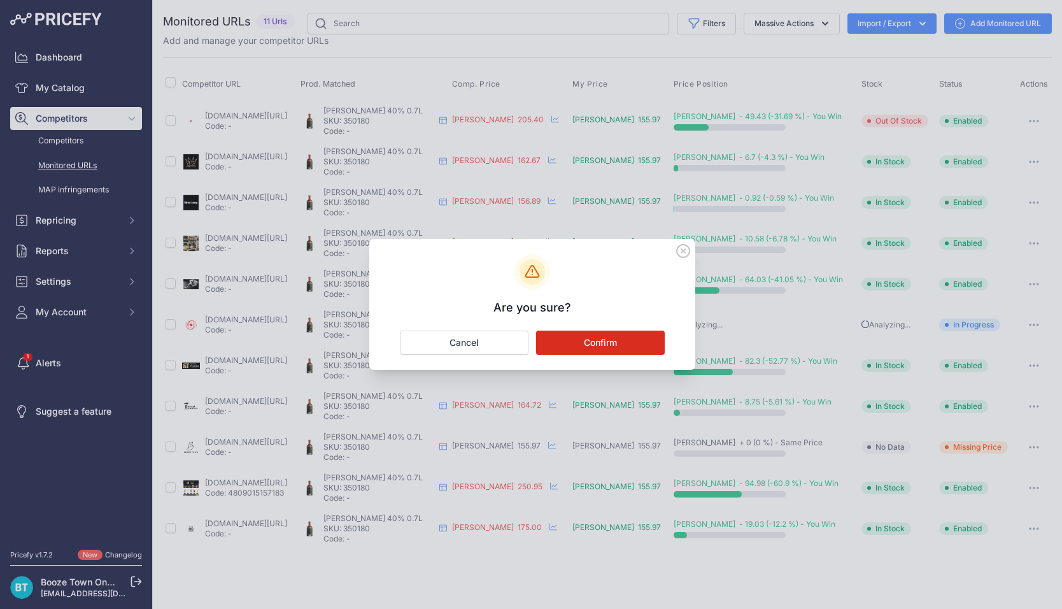
click at [630, 341] on button "Confirm" at bounding box center [600, 342] width 129 height 24
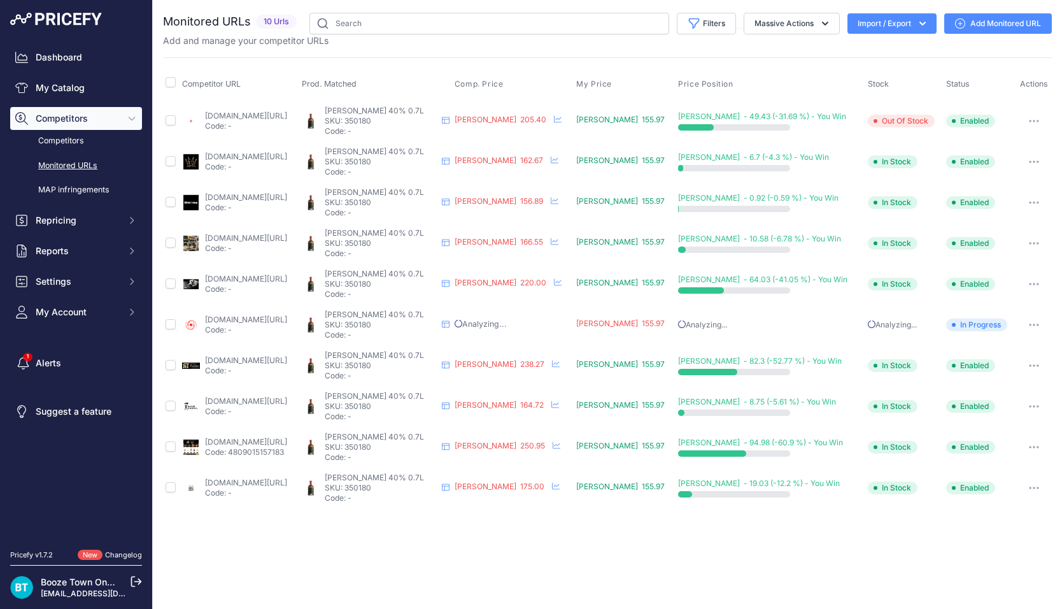
click at [287, 152] on link "[DOMAIN_NAME][URL]" at bounding box center [246, 157] width 82 height 10
